Goal: Information Seeking & Learning: Learn about a topic

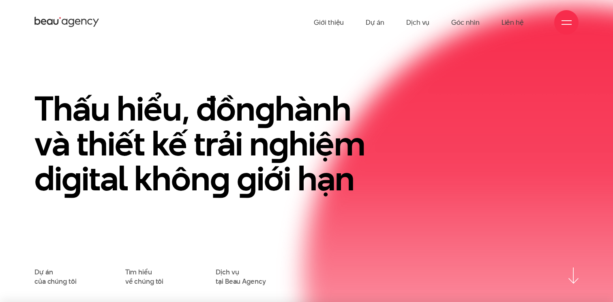
click at [565, 24] on div at bounding box center [566, 22] width 10 height 10
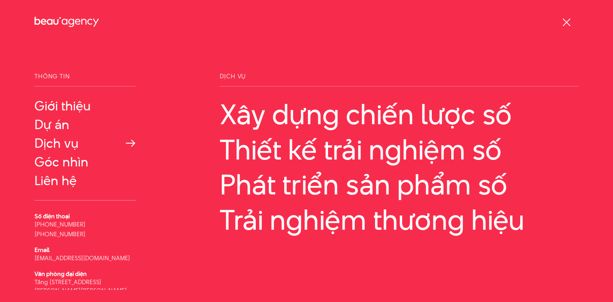
click at [63, 143] on link "Dịch vụ" at bounding box center [84, 143] width 101 height 15
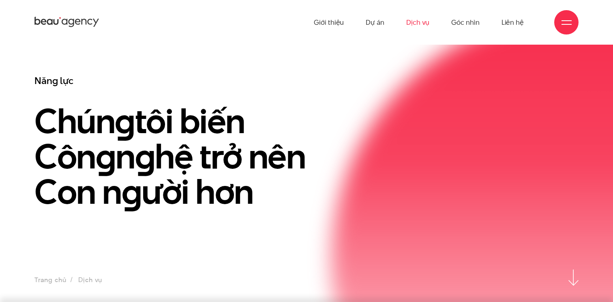
click at [562, 27] on div at bounding box center [566, 22] width 10 height 10
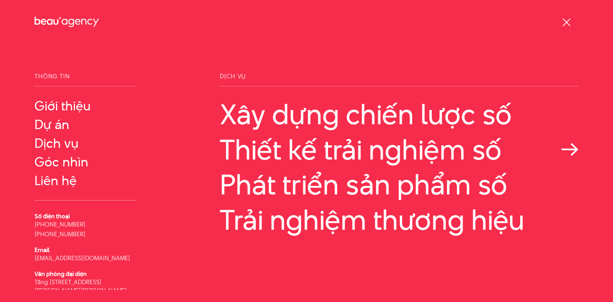
click at [359, 145] on link "Thiết kế trải nghiệm số" at bounding box center [399, 149] width 359 height 31
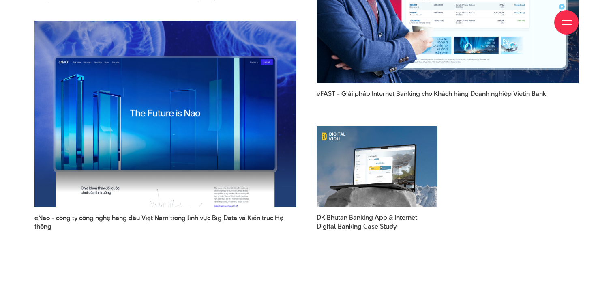
scroll to position [2013, 0]
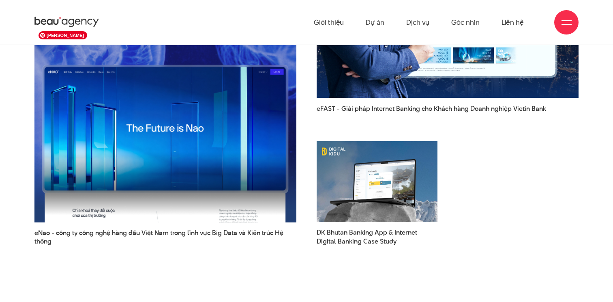
click at [130, 83] on img at bounding box center [165, 128] width 288 height 205
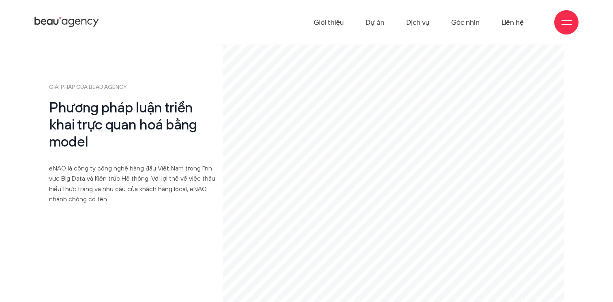
scroll to position [3765, 0]
drag, startPoint x: 158, startPoint y: 92, endPoint x: 176, endPoint y: 96, distance: 18.1
click at [176, 100] on h2 "Phương pháp luận triển khai trực quan hoá bằng model" at bounding box center [132, 125] width 167 height 51
click at [166, 100] on h2 "Phương pháp luận triển khai trực quan hoá bằng model" at bounding box center [132, 125] width 167 height 51
click at [164, 100] on h2 "Phương pháp luận triển khai trực quan hoá bằng model" at bounding box center [132, 125] width 167 height 51
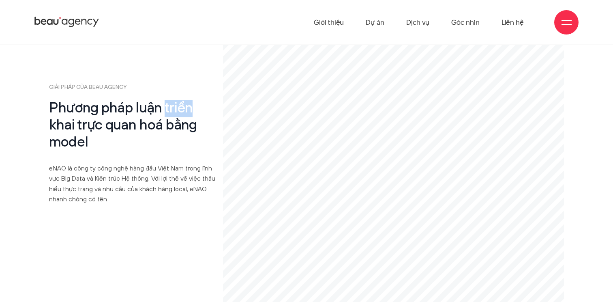
click at [164, 100] on h2 "Phương pháp luận triển khai trực quan hoá bằng model" at bounding box center [132, 125] width 167 height 51
click at [163, 119] on h2 "Phương pháp luận triển khai trực quan hoá bằng model" at bounding box center [132, 125] width 167 height 51
drag, startPoint x: 171, startPoint y: 93, endPoint x: 210, endPoint y: 93, distance: 38.1
click at [210, 100] on h2 "Phương pháp luận triển khai trực quan hoá bằng model" at bounding box center [132, 125] width 167 height 51
click at [209, 100] on h2 "Phương pháp luận triển khai trực quan hoá bằng model" at bounding box center [132, 125] width 167 height 51
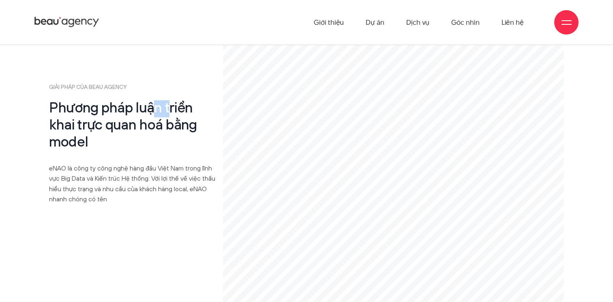
drag, startPoint x: 167, startPoint y: 92, endPoint x: 158, endPoint y: 92, distance: 9.8
click at [158, 100] on h2 "Phương pháp luận triển khai trực quan hoá bằng model" at bounding box center [132, 125] width 167 height 51
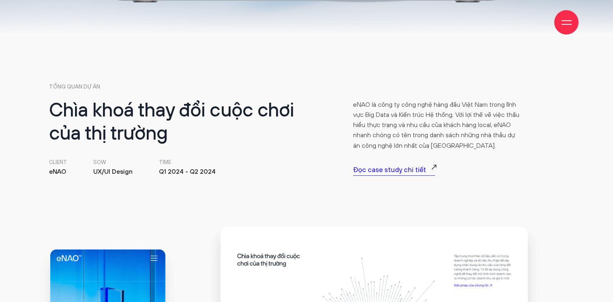
scroll to position [280, 0]
click at [386, 174] on p "Đọc case study chi tiết" at bounding box center [394, 169] width 82 height 11
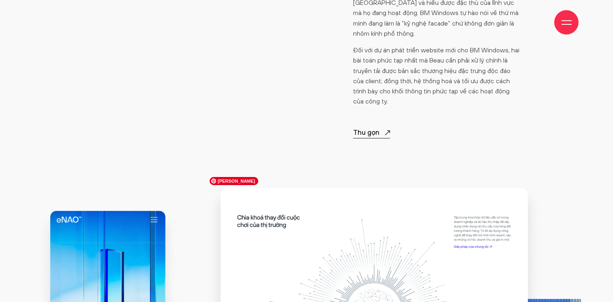
scroll to position [625, 0]
click at [368, 128] on p "Thu gọn" at bounding box center [371, 133] width 37 height 11
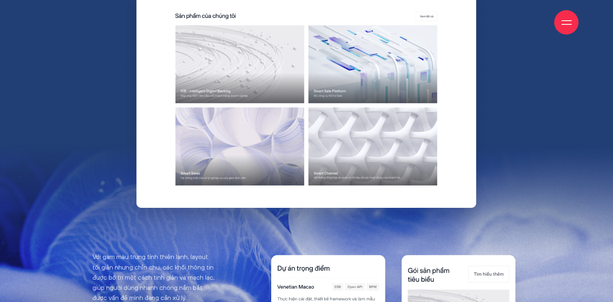
scroll to position [2899, 0]
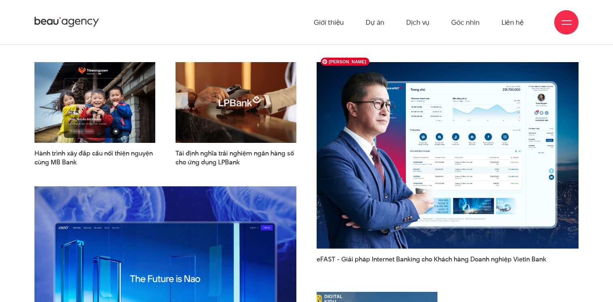
scroll to position [1855, 0]
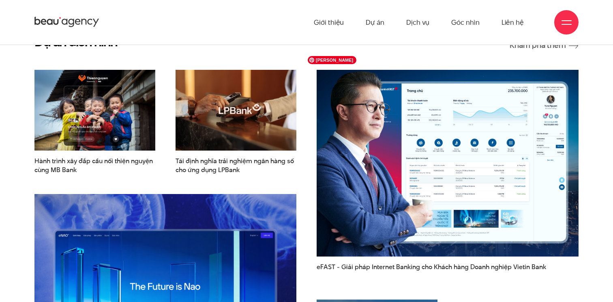
click at [432, 120] on img at bounding box center [448, 162] width 288 height 205
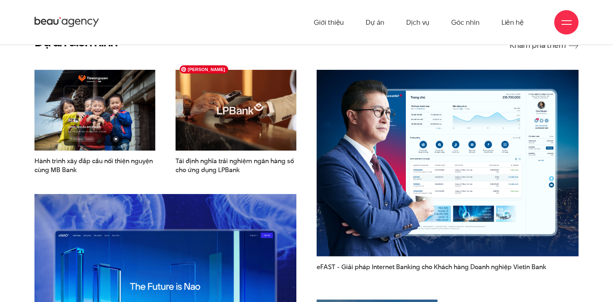
click at [236, 105] on img at bounding box center [235, 110] width 133 height 89
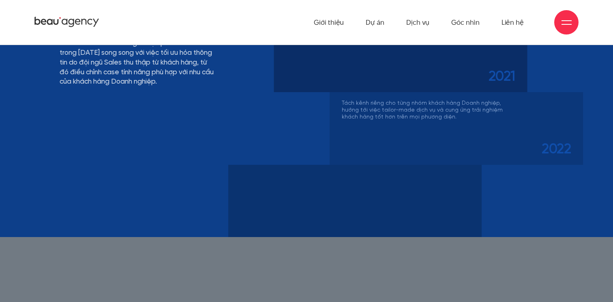
scroll to position [3062, 0]
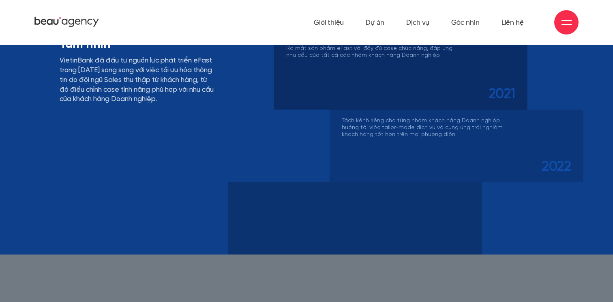
click at [345, 229] on div at bounding box center [354, 218] width 253 height 72
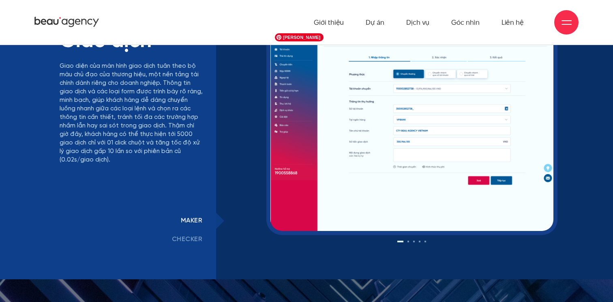
scroll to position [5295, 0]
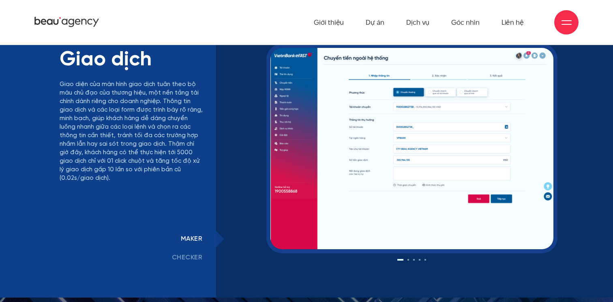
click at [189, 255] on link "checker" at bounding box center [187, 257] width 58 height 19
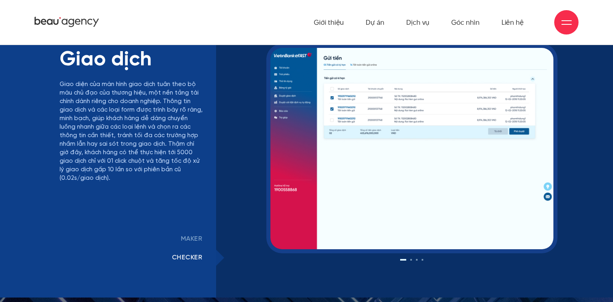
click at [193, 237] on link "maker" at bounding box center [191, 238] width 49 height 19
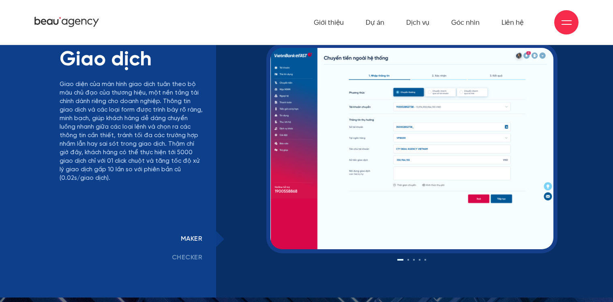
click at [193, 263] on link "checker" at bounding box center [187, 257] width 58 height 19
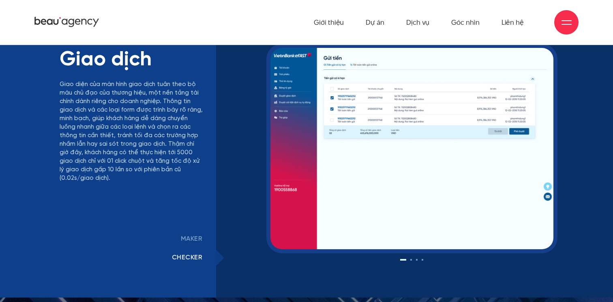
click at [410, 260] on div "‹ › ‹ ›" at bounding box center [411, 157] width 283 height 219
click at [412, 261] on div "‹ › ‹ ›" at bounding box center [411, 157] width 283 height 219
click at [411, 260] on button at bounding box center [411, 260] width 2 height 2
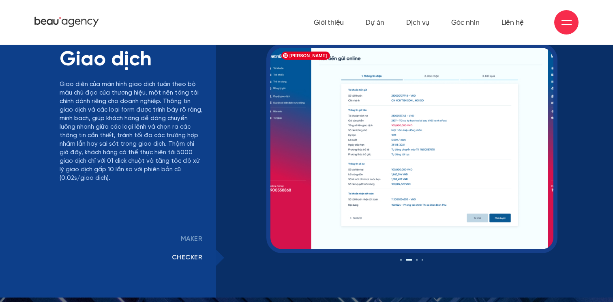
drag, startPoint x: 486, startPoint y: 199, endPoint x: 352, endPoint y: 203, distance: 134.2
click at [352, 203] on img at bounding box center [406, 148] width 283 height 201
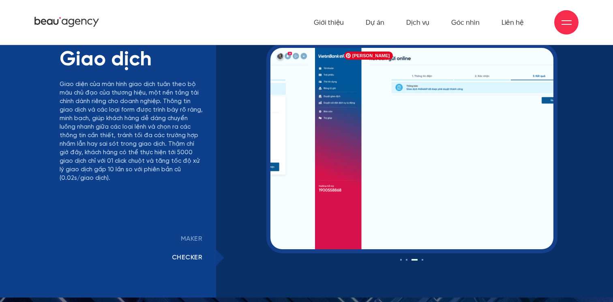
drag, startPoint x: 527, startPoint y: 207, endPoint x: 289, endPoint y: 212, distance: 237.9
click at [289, 212] on img at bounding box center [173, 148] width 283 height 201
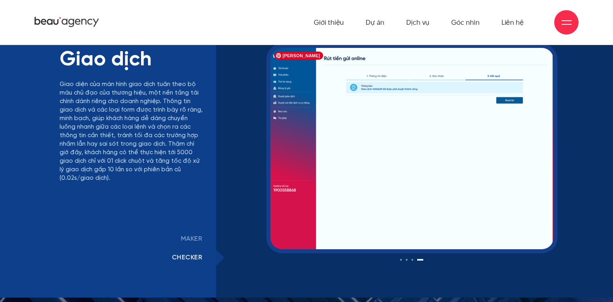
drag, startPoint x: 495, startPoint y: 219, endPoint x: 251, endPoint y: 222, distance: 244.0
click at [277, 219] on img at bounding box center [411, 148] width 283 height 201
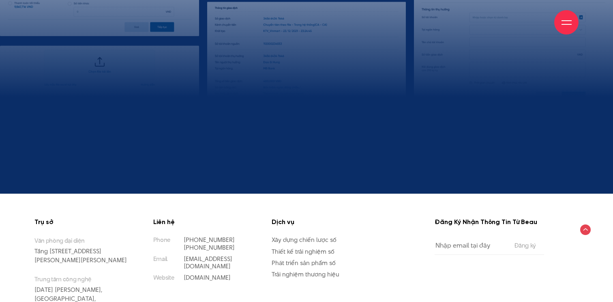
scroll to position [7420, 0]
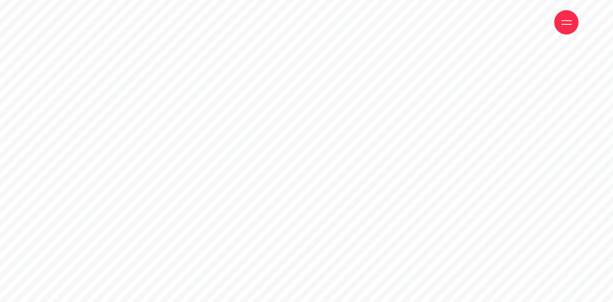
drag, startPoint x: 327, startPoint y: 94, endPoint x: 362, endPoint y: 100, distance: 34.6
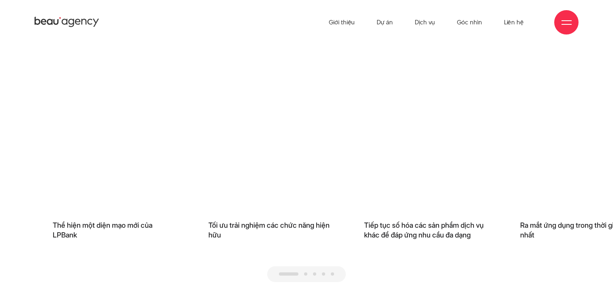
click at [306, 274] on span at bounding box center [305, 273] width 3 height 3
click at [293, 274] on span at bounding box center [288, 273] width 19 height 3
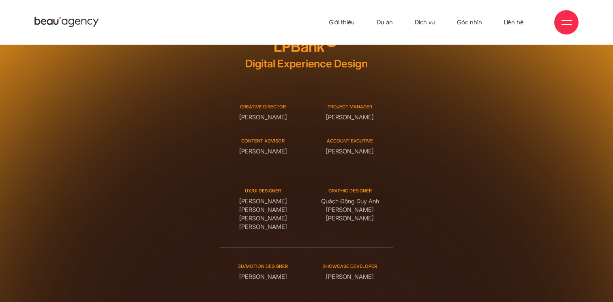
drag, startPoint x: 242, startPoint y: 142, endPoint x: 294, endPoint y: 143, distance: 52.7
click at [295, 122] on div "Creative Director Phạm Hoàng Hà" at bounding box center [263, 112] width 87 height 18
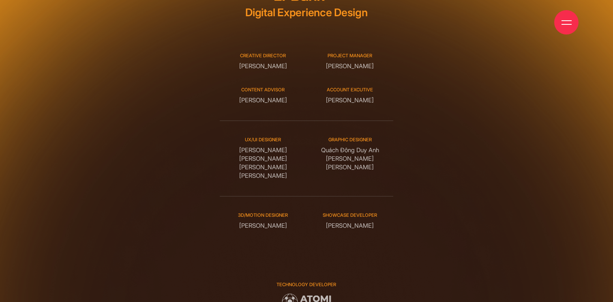
drag, startPoint x: 240, startPoint y: 199, endPoint x: 296, endPoint y: 204, distance: 55.7
click at [296, 196] on div "UX/UI DESIGNER Đỗ Tuấn Minh Tô Quang Huy Ngô Tiên Tiến Phạm Hải Linh Graphic de…" at bounding box center [307, 157] width 174 height 75
drag, startPoint x: 238, startPoint y: 253, endPoint x: 294, endPoint y: 255, distance: 56.4
click at [294, 246] on div "3D/Motion designer Phan Đức Trọng SHOWCASE DEVELOPER Nguyễn Quốc Khánh" at bounding box center [307, 221] width 174 height 50
drag, startPoint x: 294, startPoint y: 255, endPoint x: 213, endPoint y: 239, distance: 82.6
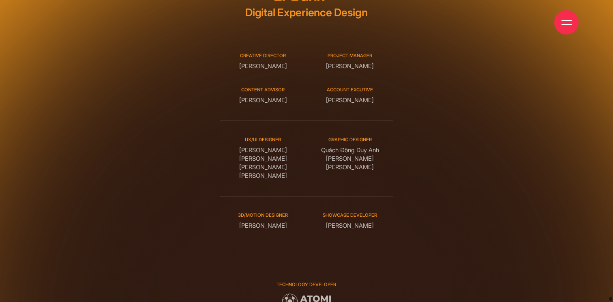
click at [220, 240] on div "3D/Motion designer Phan Đức Trọng SHOWCASE DEVELOPER Nguyễn Quốc Khánh" at bounding box center [307, 221] width 174 height 50
drag, startPoint x: 240, startPoint y: 89, endPoint x: 304, endPoint y: 89, distance: 63.6
click at [304, 71] on div "Creative Director Phạm Hoàng Hà" at bounding box center [263, 61] width 87 height 18
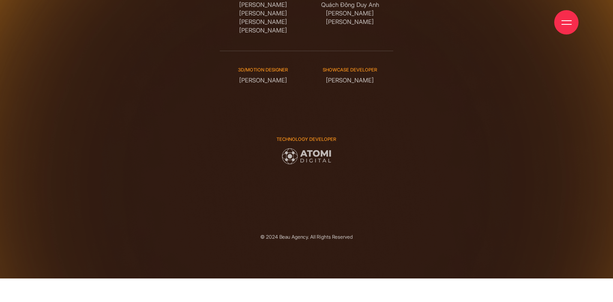
drag, startPoint x: 244, startPoint y: 52, endPoint x: 308, endPoint y: 56, distance: 64.2
click at [308, 51] on div "UX/UI DESIGNER Đỗ Tuấn Minh Tô Quang Huy Ngô Tiên Tiến Phạm Hải Linh Graphic de…" at bounding box center [307, 12] width 174 height 75
click at [279, 35] on div "UX/UI DESIGNER Đỗ Tuấn Minh Tô Quang Huy Ngô Tiên Tiến Phạm Hải Linh" at bounding box center [263, 13] width 87 height 44
drag, startPoint x: 288, startPoint y: 56, endPoint x: 244, endPoint y: 56, distance: 43.8
click at [244, 35] on div "UX/UI DESIGNER Đỗ Tuấn Minh Tô Quang Huy Ngô Tiên Tiến Phạm Hải Linh" at bounding box center [263, 13] width 87 height 44
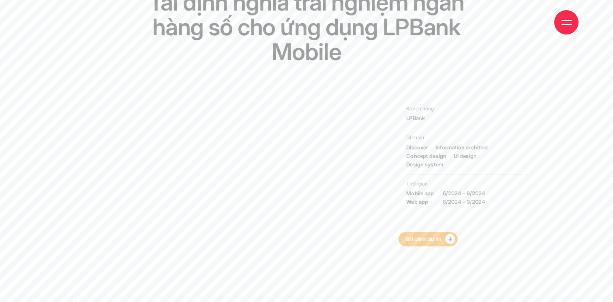
click at [436, 240] on link "Bối cảnh dự án" at bounding box center [428, 239] width 60 height 14
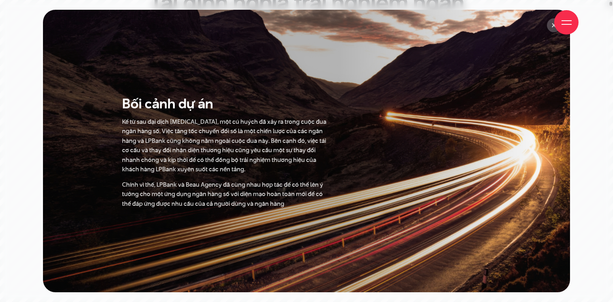
click at [567, 23] on div at bounding box center [566, 22] width 10 height 10
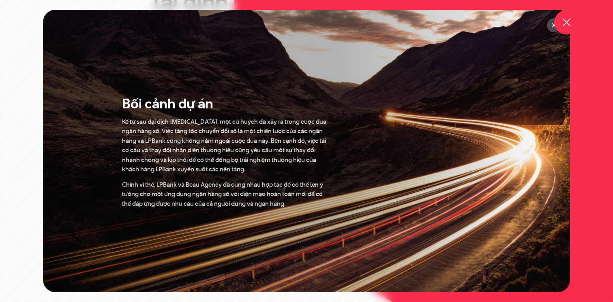
click at [551, 28] on div "Giới thiệu Dự án Dịch vụ Góc nhìn Liên hệ" at bounding box center [306, 22] width 544 height 45
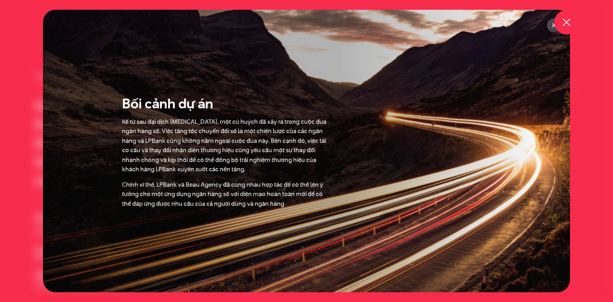
click at [563, 23] on div at bounding box center [566, 22] width 10 height 10
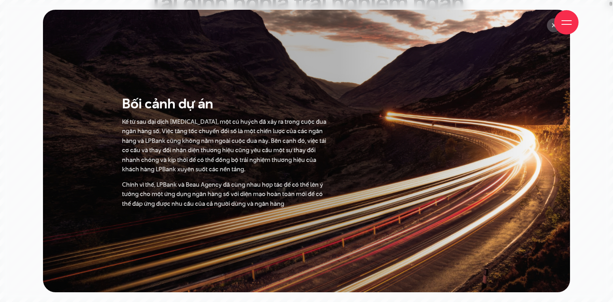
click at [551, 28] on div "Giới thiệu Dự án Dịch vụ Góc nhìn Liên hệ" at bounding box center [306, 22] width 544 height 45
click at [554, 30] on div "Giới thiệu Dự án Dịch vụ Góc nhìn Liên hệ" at bounding box center [306, 22] width 544 height 45
click at [362, 109] on div "Bối cảnh dự án Kể từ sau đại dịch COVID-19, một cú huých đã xảy ra trong cuộc đ…" at bounding box center [306, 151] width 381 height 114
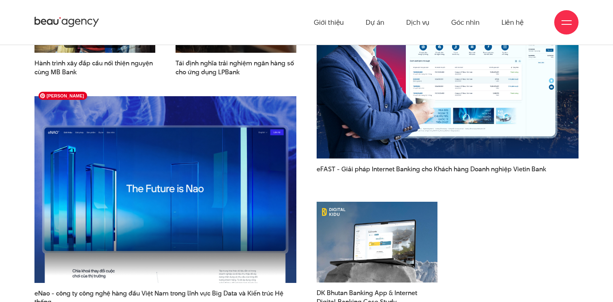
scroll to position [1944, 0]
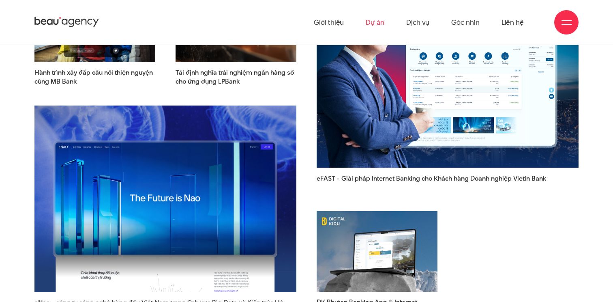
click at [371, 24] on link "Dự án" at bounding box center [375, 22] width 19 height 45
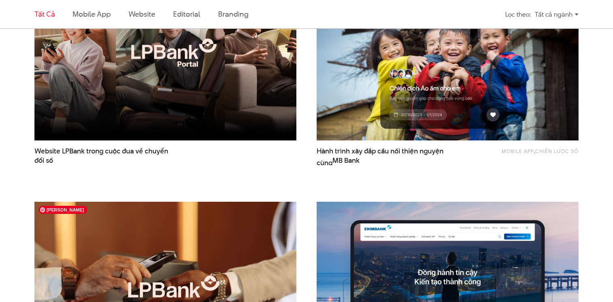
scroll to position [332, 0]
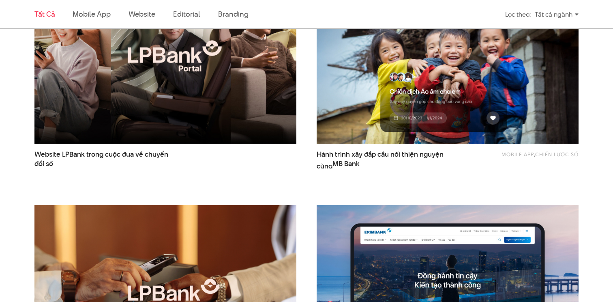
click at [245, 107] on img at bounding box center [165, 55] width 288 height 193
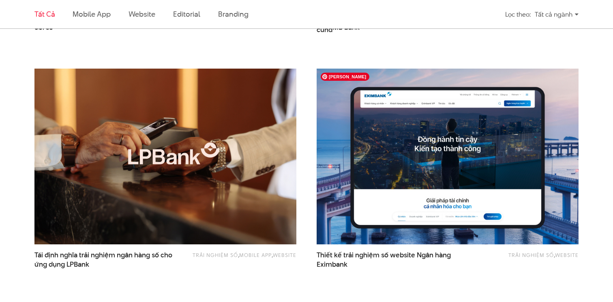
scroll to position [466, 0]
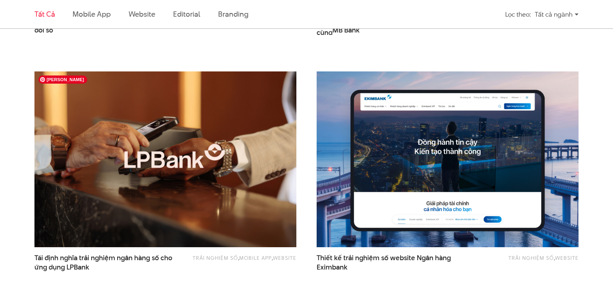
click at [180, 179] on img at bounding box center [165, 158] width 288 height 193
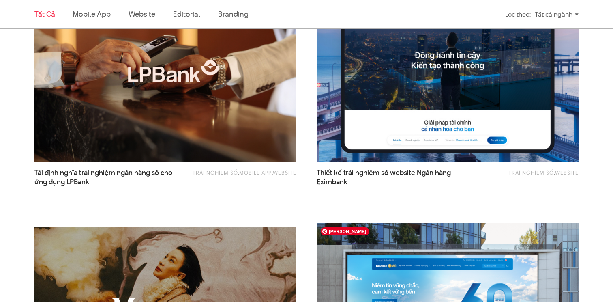
scroll to position [532, 0]
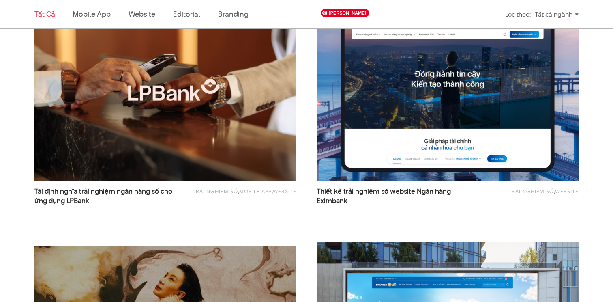
click at [430, 161] on img at bounding box center [448, 92] width 288 height 193
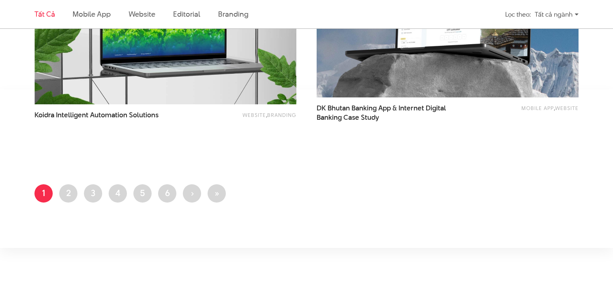
scroll to position [1582, 0]
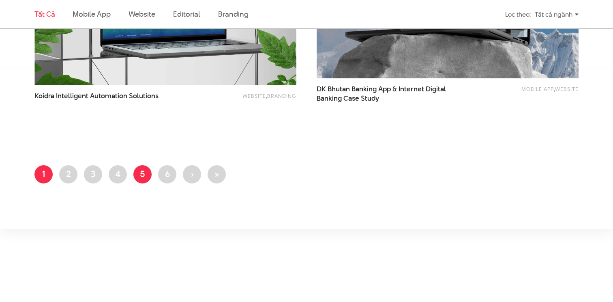
click at [142, 178] on link "Trang 5" at bounding box center [142, 174] width 18 height 18
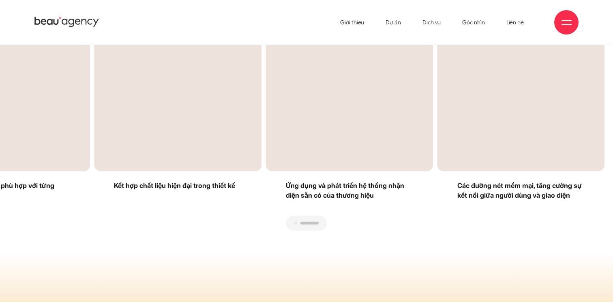
scroll to position [1620, 0]
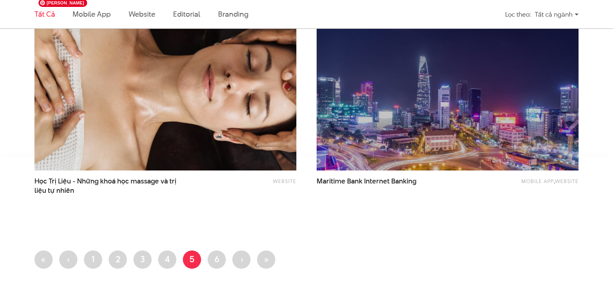
scroll to position [1622, 0]
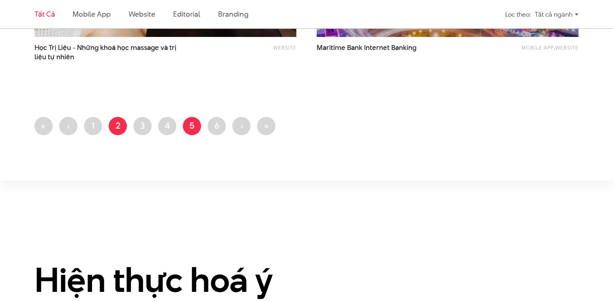
click at [121, 121] on link "Trang 2" at bounding box center [118, 126] width 18 height 18
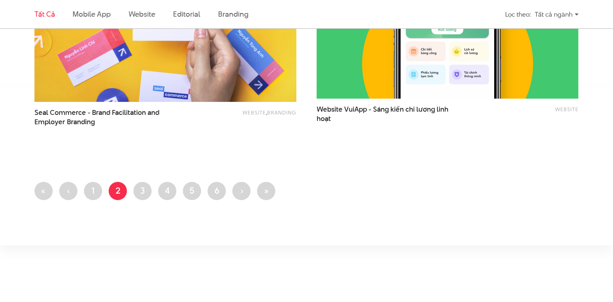
scroll to position [1568, 0]
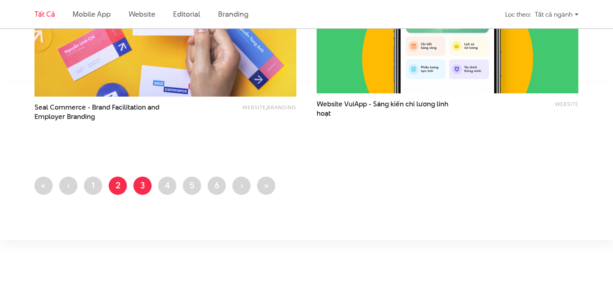
click at [144, 190] on link "Trang 3" at bounding box center [142, 185] width 18 height 18
click at [98, 191] on link "Trang 1" at bounding box center [93, 185] width 18 height 18
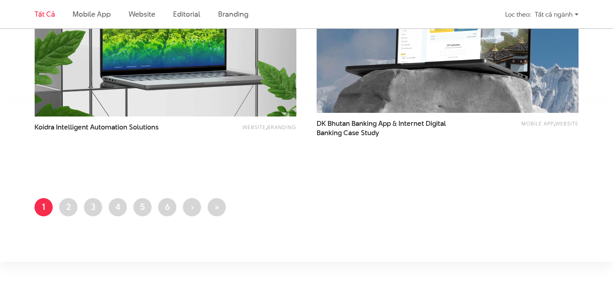
scroll to position [1625, 0]
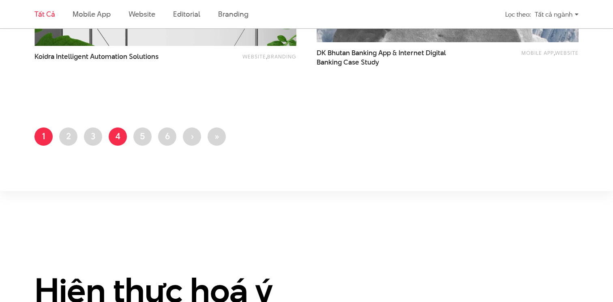
click at [125, 133] on link "Trang 4" at bounding box center [118, 136] width 18 height 18
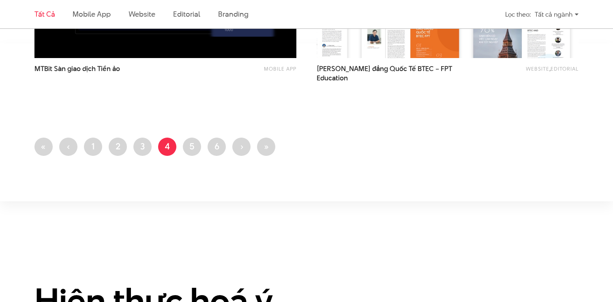
scroll to position [1611, 0]
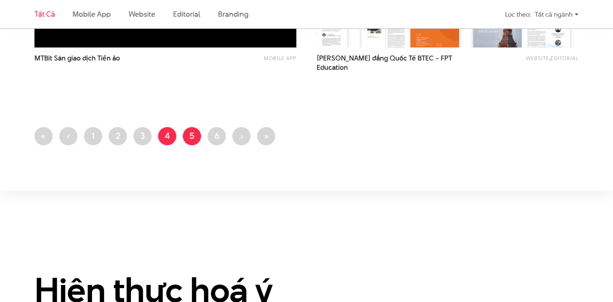
click at [194, 136] on link "Trang 5" at bounding box center [192, 136] width 18 height 18
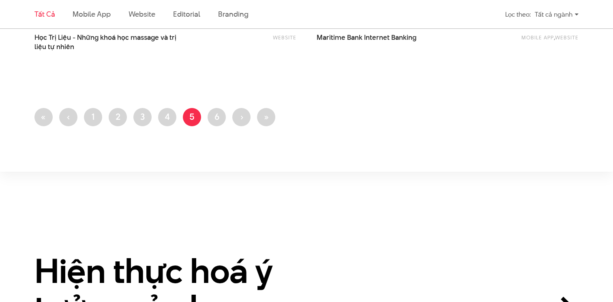
scroll to position [1650, 0]
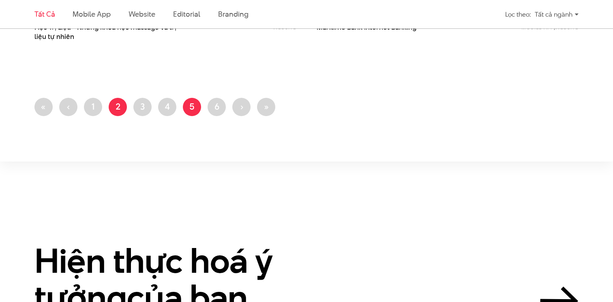
click at [118, 107] on link "Trang 2" at bounding box center [118, 107] width 18 height 18
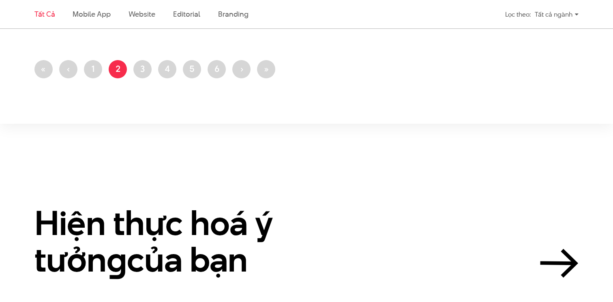
scroll to position [1690, 0]
click at [150, 68] on link "Trang 3" at bounding box center [142, 69] width 18 height 18
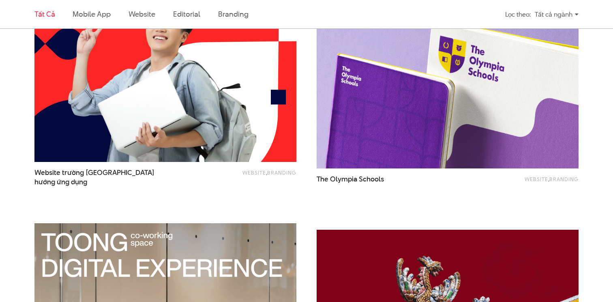
scroll to position [1263, 0]
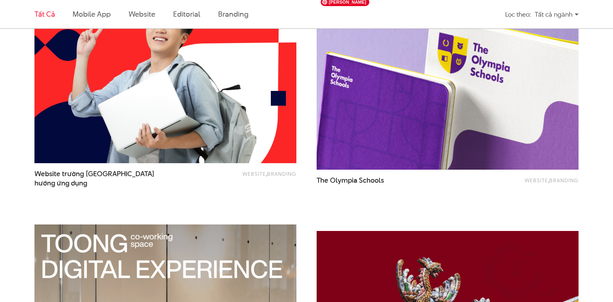
click at [389, 105] on img at bounding box center [448, 81] width 288 height 193
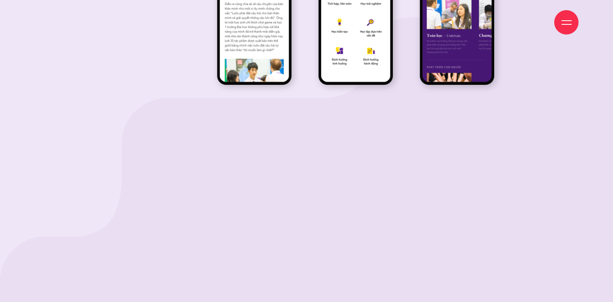
scroll to position [11118, 0]
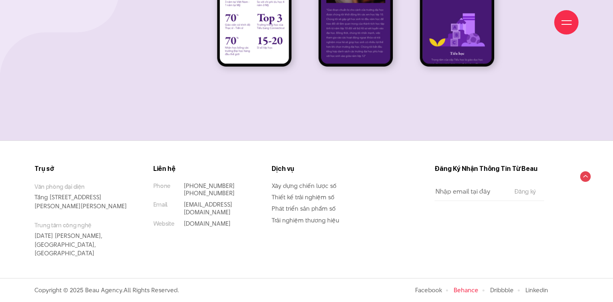
click at [471, 286] on link "Behance" at bounding box center [466, 289] width 25 height 9
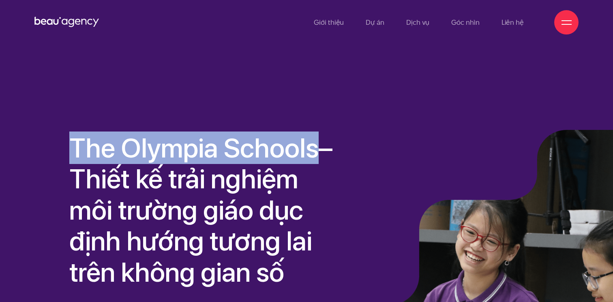
drag, startPoint x: 73, startPoint y: 146, endPoint x: 311, endPoint y: 152, distance: 238.4
click at [311, 152] on span "The Olympia Schools" at bounding box center [193, 147] width 249 height 32
copy span "The Olympia Schools"
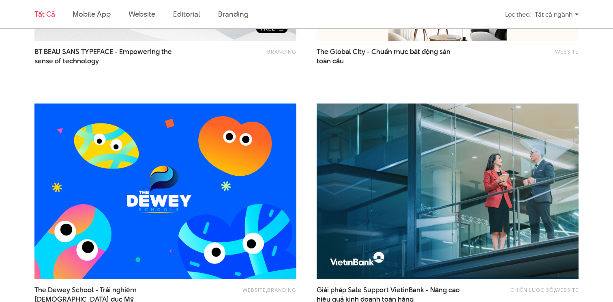
scroll to position [709, 0]
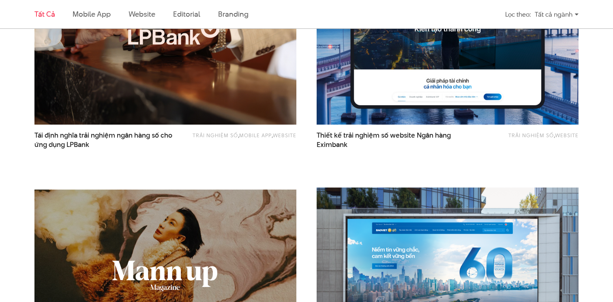
scroll to position [588, 0]
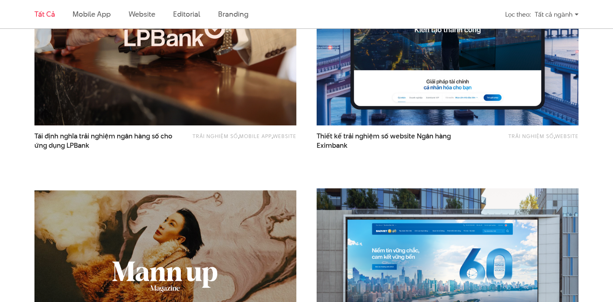
click at [221, 72] on img at bounding box center [165, 37] width 288 height 193
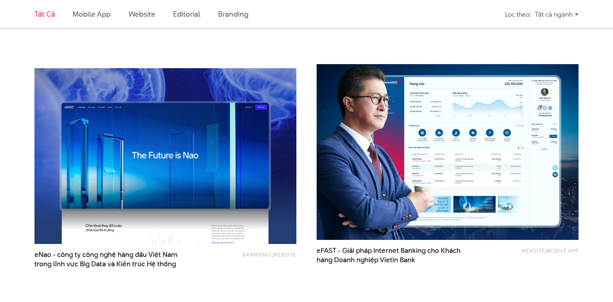
scroll to position [958, 0]
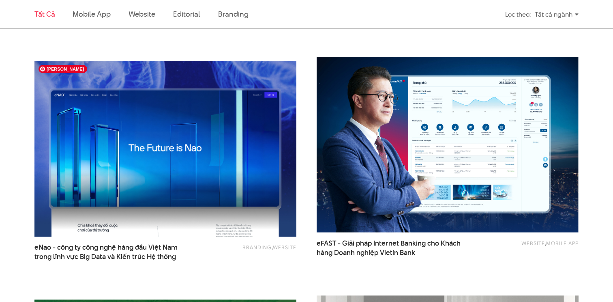
click at [225, 123] on img at bounding box center [165, 148] width 288 height 193
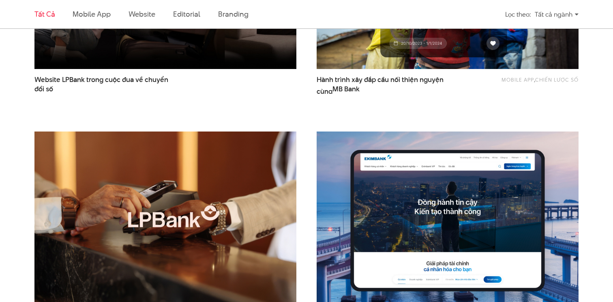
scroll to position [434, 0]
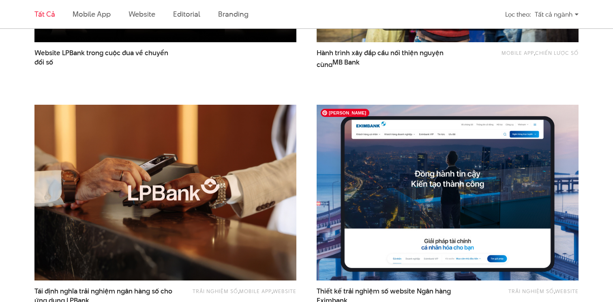
click at [421, 189] on img at bounding box center [448, 192] width 288 height 193
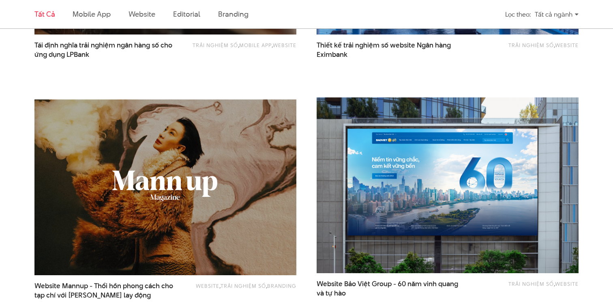
scroll to position [685, 0]
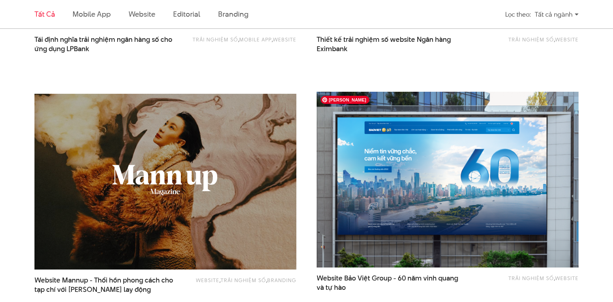
click at [495, 242] on img at bounding box center [448, 179] width 288 height 193
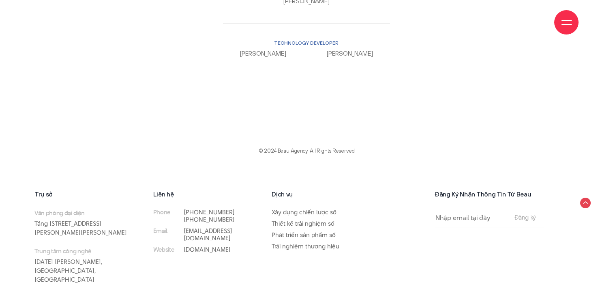
scroll to position [6847, 0]
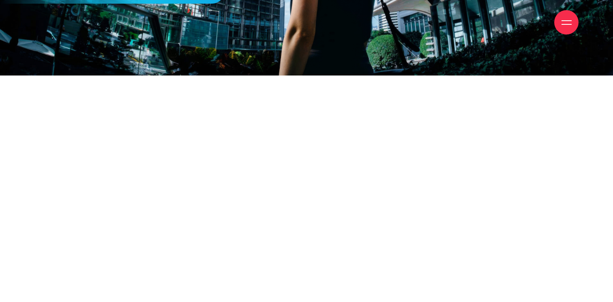
scroll to position [3770, 0]
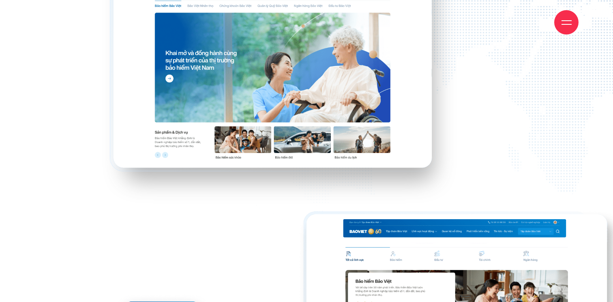
scroll to position [9139, 0]
